Goal: Task Accomplishment & Management: Use online tool/utility

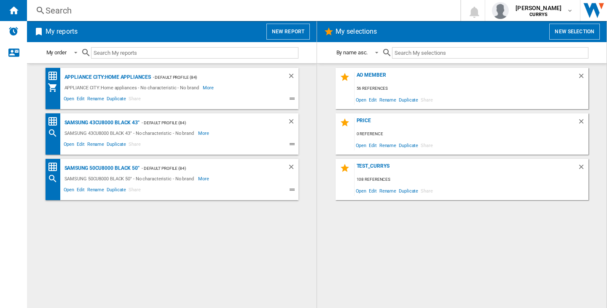
click at [61, 2] on div "Search Search 0 felana [PERSON_NAME] CURRYS CURRYS My settings Logout" at bounding box center [317, 10] width 580 height 21
click at [57, 3] on div "Search Search 0 felana [PERSON_NAME] CURRYS CURRYS My settings Logout" at bounding box center [317, 10] width 580 height 21
click at [58, 8] on div "Search" at bounding box center [242, 11] width 393 height 12
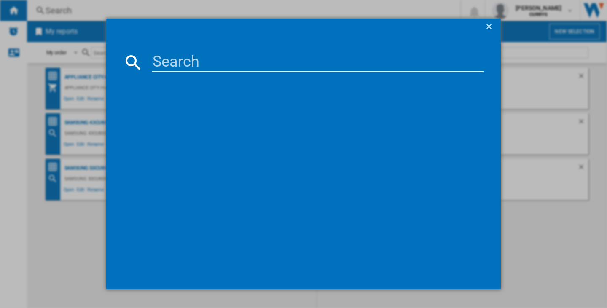
click at [175, 63] on input at bounding box center [318, 62] width 332 height 20
paste input "HW90-BP14357TUUK_WH"
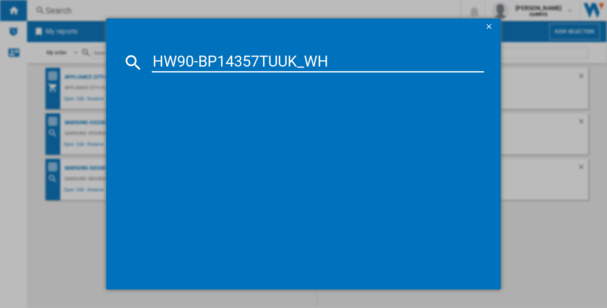
type input "HW90-BP14357TUUK_WH"
click at [239, 61] on input "HW90-BP14357TUUK_WH" at bounding box center [318, 62] width 332 height 20
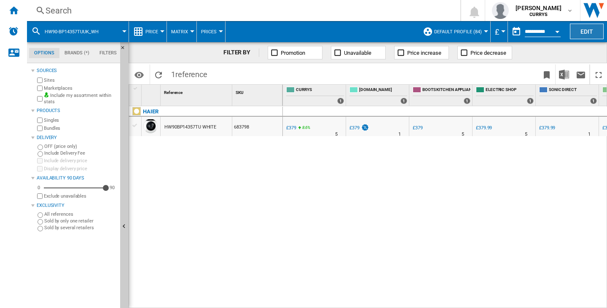
click at [587, 26] on button "Edit" at bounding box center [587, 32] width 34 height 16
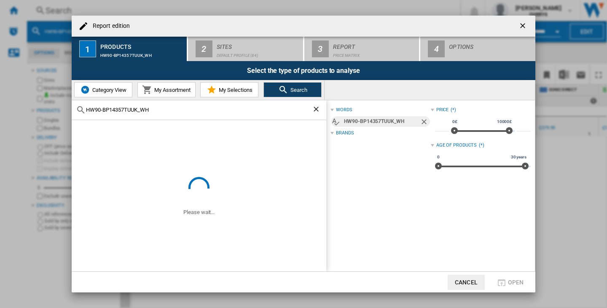
drag, startPoint x: 523, startPoint y: 25, endPoint x: 457, endPoint y: 36, distance: 67.5
click at [523, 25] on ng-md-icon "getI18NText('BUTTONS.CLOSE_DIALOG')" at bounding box center [523, 26] width 10 height 10
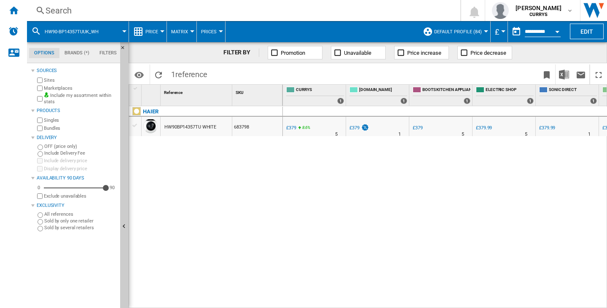
click at [469, 29] on span "Default profile (84)" at bounding box center [458, 31] width 48 height 5
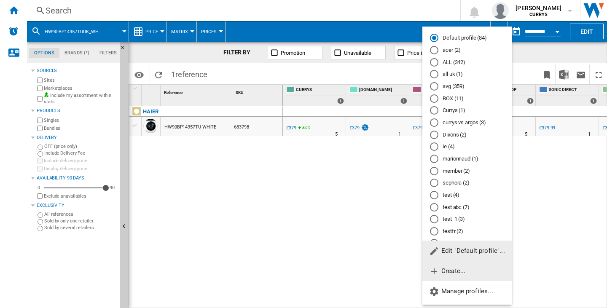
click at [448, 272] on span "Create..." at bounding box center [447, 271] width 36 height 8
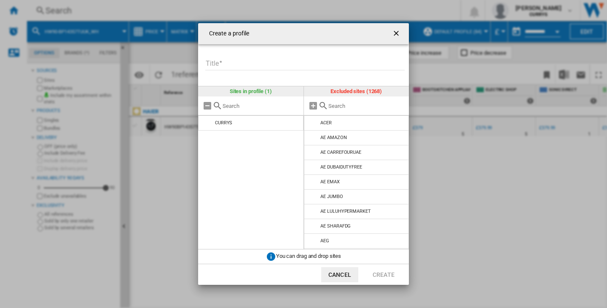
click at [294, 65] on input "Title" at bounding box center [304, 64] width 199 height 13
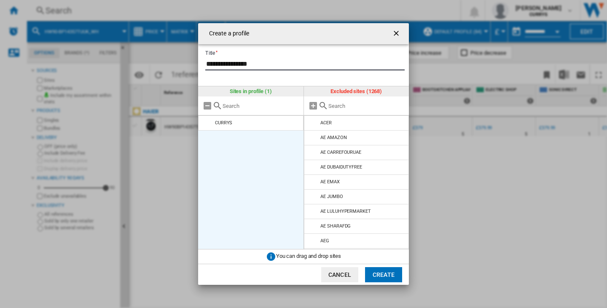
type input "**********"
click at [260, 157] on ul "CURRYS" at bounding box center [250, 182] width 105 height 134
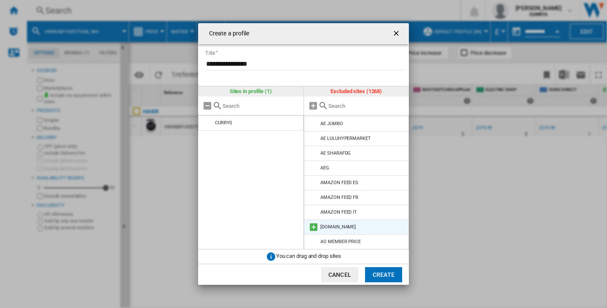
click at [313, 226] on md-icon at bounding box center [313, 227] width 10 height 10
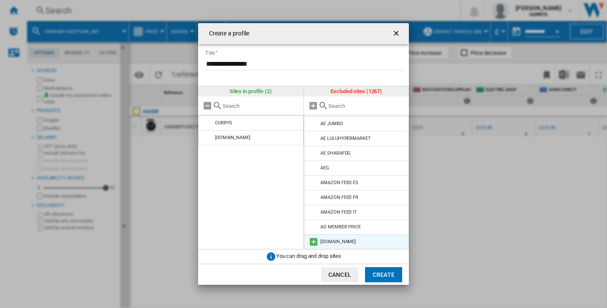
click at [317, 241] on md-icon at bounding box center [313, 242] width 10 height 10
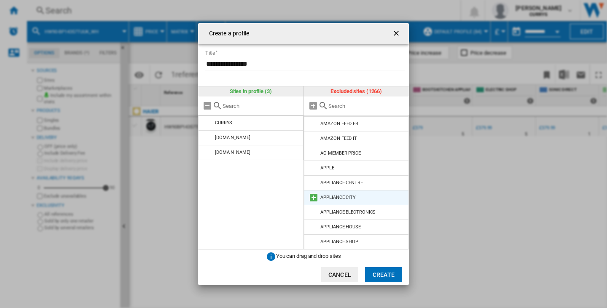
click at [313, 199] on md-icon at bounding box center [313, 198] width 10 height 10
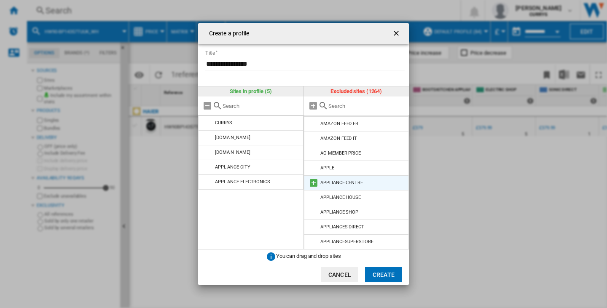
scroll to position [189, 0]
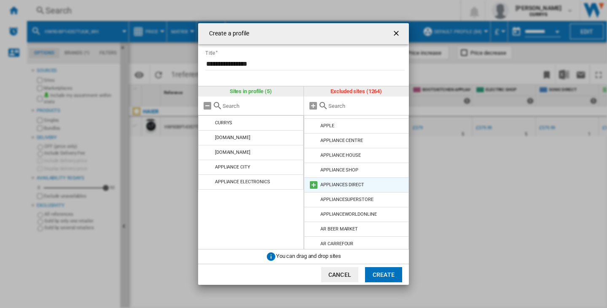
click at [312, 184] on md-icon at bounding box center [313, 185] width 10 height 10
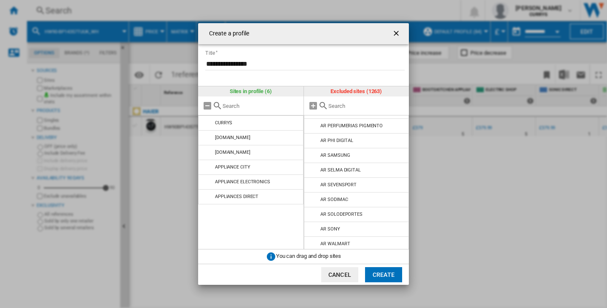
scroll to position [905, 0]
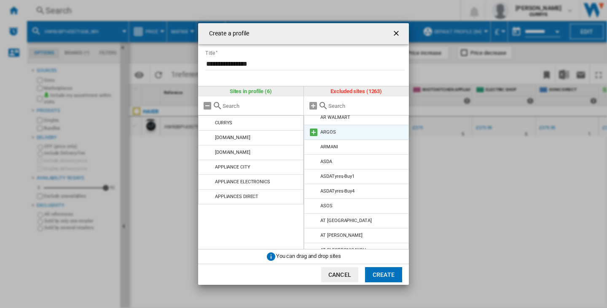
click at [313, 132] on md-icon at bounding box center [313, 132] width 10 height 10
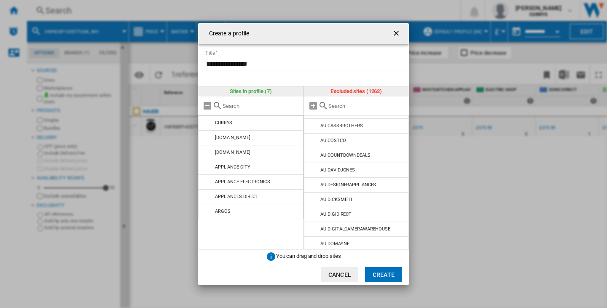
scroll to position [2256, 0]
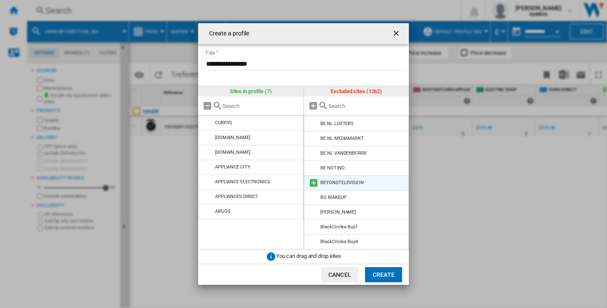
click at [310, 184] on md-icon at bounding box center [313, 183] width 10 height 10
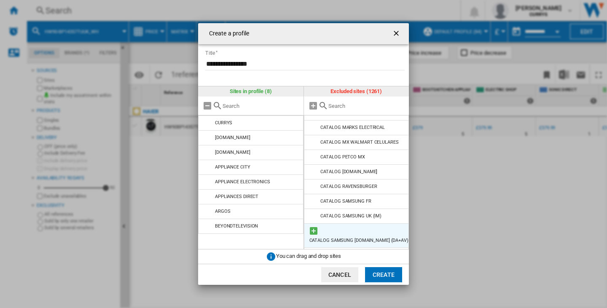
click at [311, 226] on md-icon at bounding box center [313, 231] width 10 height 10
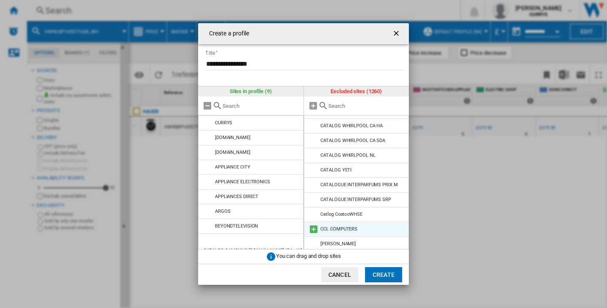
click at [315, 224] on md-icon at bounding box center [313, 229] width 10 height 10
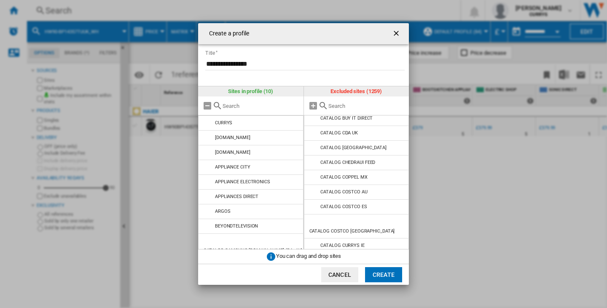
scroll to position [6331, 0]
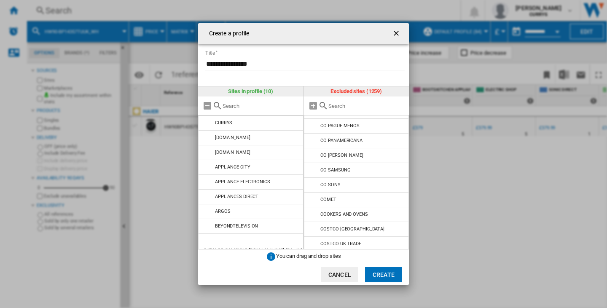
click at [315, 224] on md-icon at bounding box center [313, 229] width 10 height 10
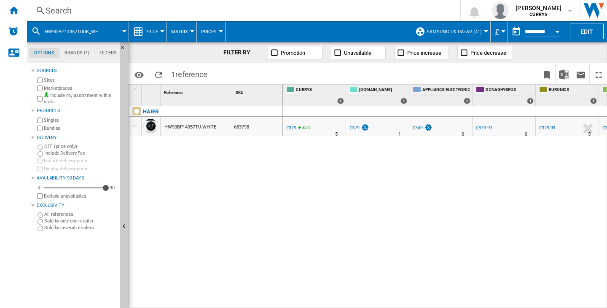
click at [479, 221] on div "0.0 % £379 8.6 % N/A 5 AO 0.0 % £379 AO" at bounding box center [445, 207] width 324 height 202
